Goal: Check status: Check status

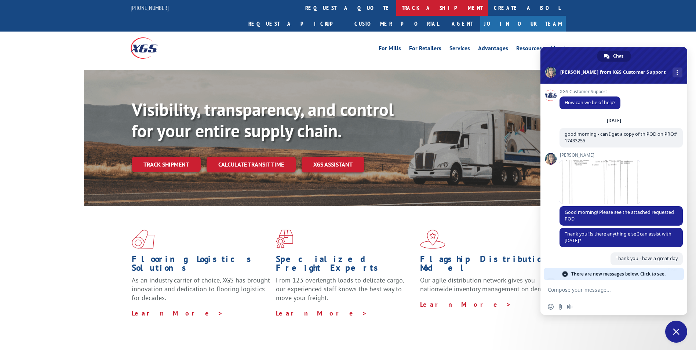
scroll to position [0, 0]
click at [396, 8] on link "track a shipment" at bounding box center [442, 8] width 92 height 16
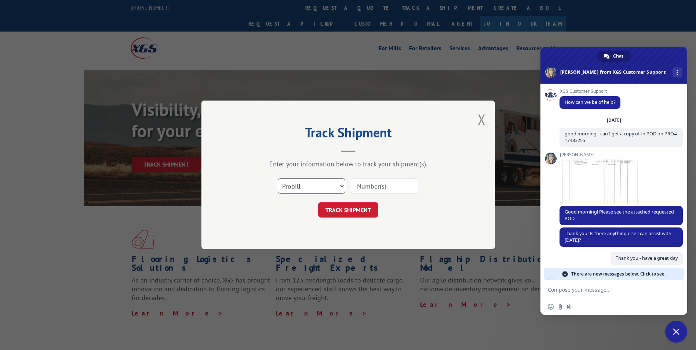
click at [306, 187] on select "Select category... Probill BOL PO" at bounding box center [311, 186] width 67 height 15
select select "bol"
click at [278, 179] on select "Select category... Probill BOL PO" at bounding box center [311, 186] width 67 height 15
drag, startPoint x: 354, startPoint y: 184, endPoint x: 361, endPoint y: 184, distance: 7.3
click at [354, 184] on input at bounding box center [384, 186] width 67 height 15
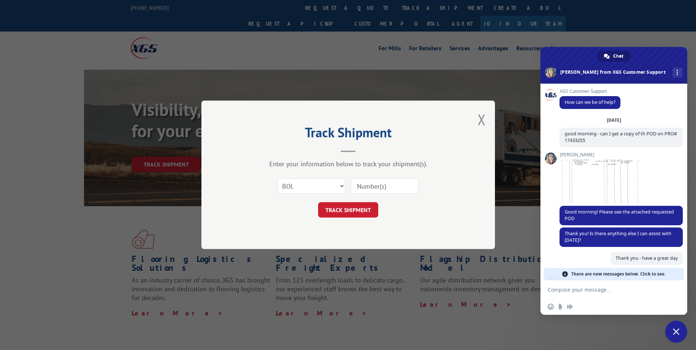
paste input "255689"
type input "255689"
click at [348, 208] on button "TRACK SHIPMENT" at bounding box center [348, 209] width 60 height 15
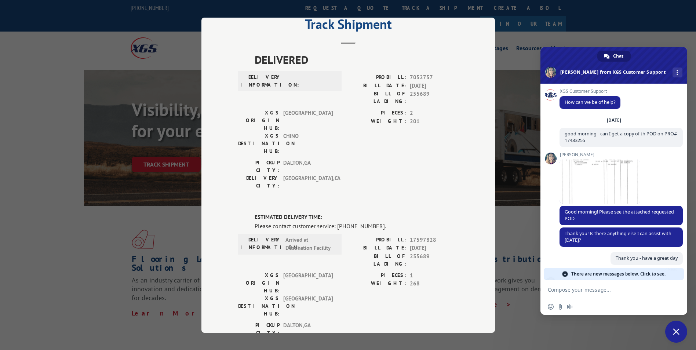
scroll to position [0, 0]
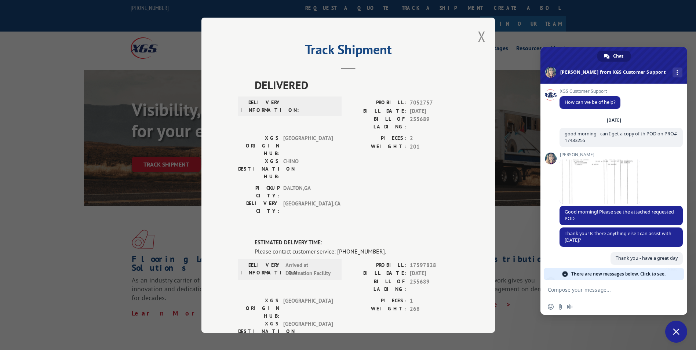
click at [573, 289] on textarea "Compose your message..." at bounding box center [605, 289] width 116 height 7
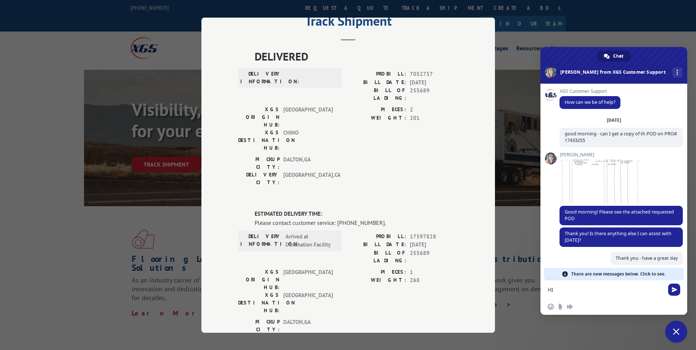
scroll to position [37, 0]
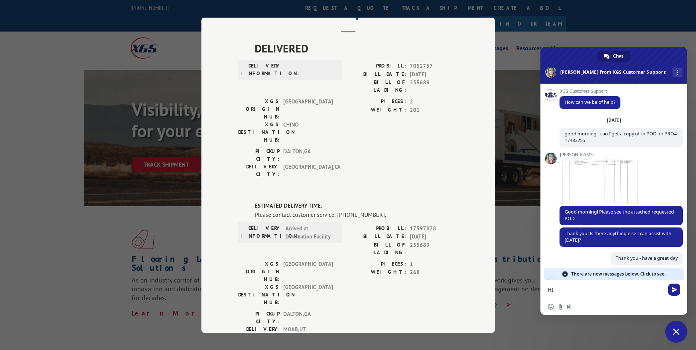
click at [589, 287] on textarea "HI" at bounding box center [605, 289] width 116 height 7
type textarea "HI - do you have status on delivery for PO# 255689"
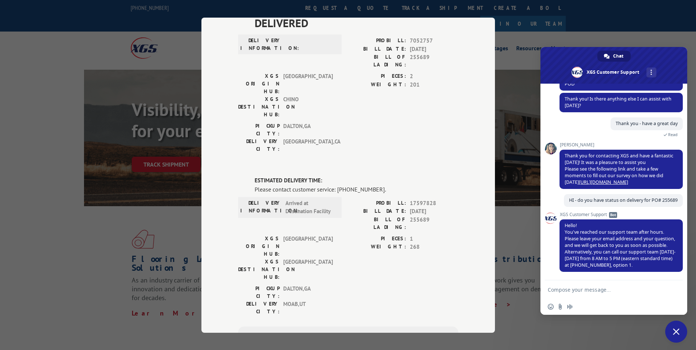
scroll to position [73, 0]
